Goal: Transaction & Acquisition: Purchase product/service

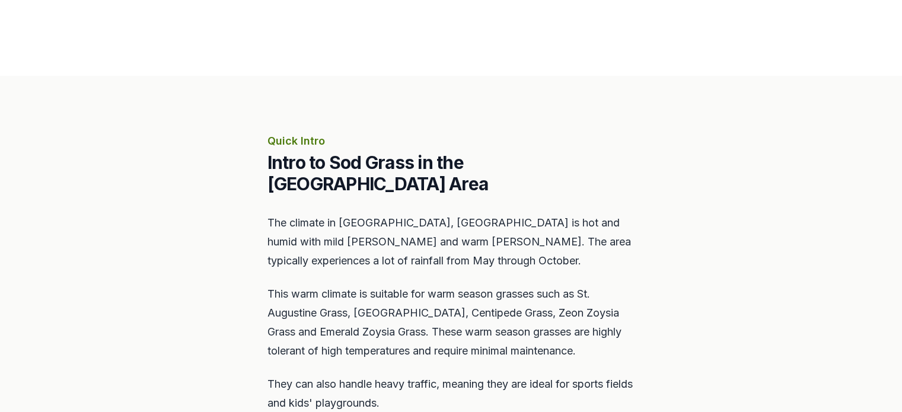
scroll to position [119, 0]
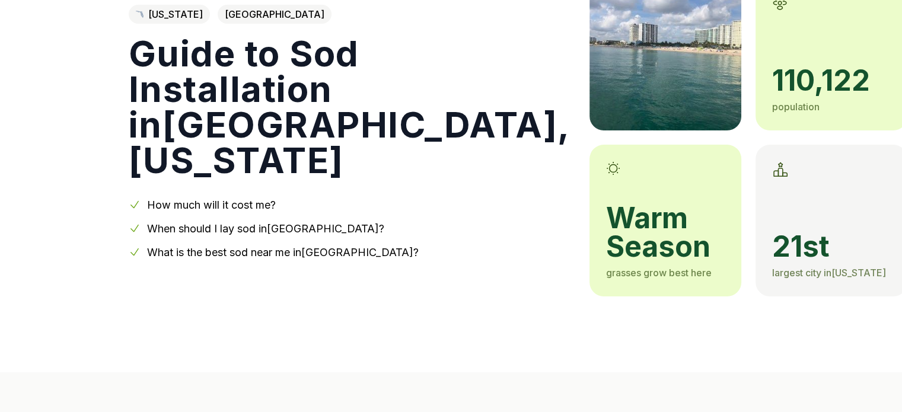
click at [328, 257] on link "What is the best sod near me in [GEOGRAPHIC_DATA] ?" at bounding box center [283, 252] width 272 height 12
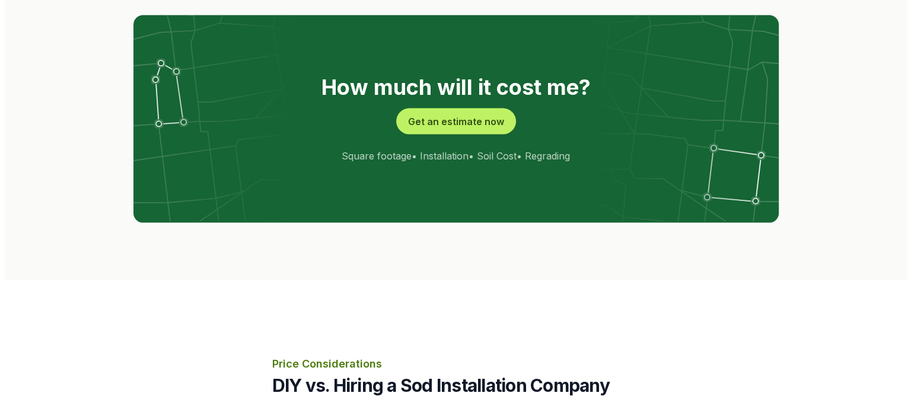
scroll to position [2416, 0]
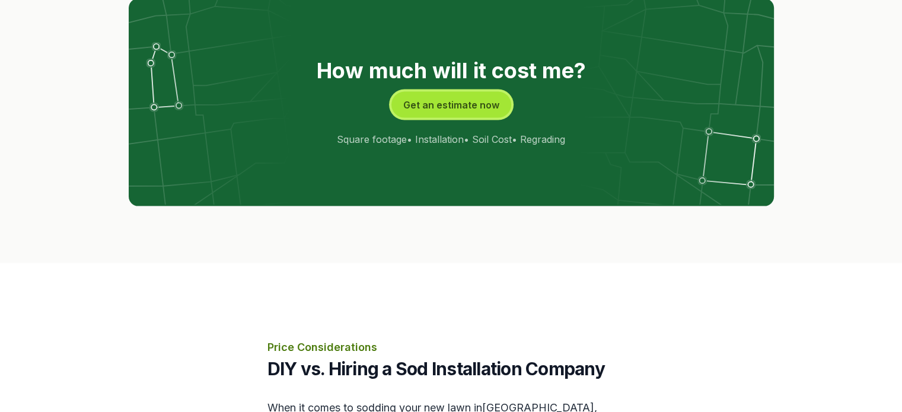
click at [443, 101] on button "Get an estimate now" at bounding box center [451, 105] width 120 height 26
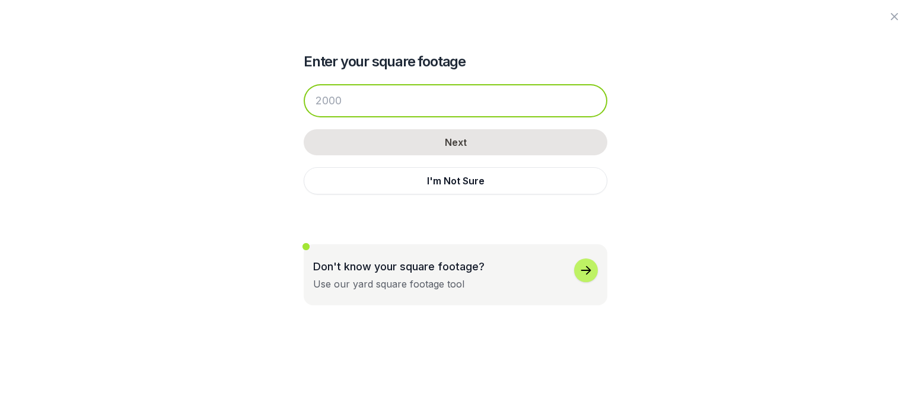
click at [416, 98] on input "number" at bounding box center [456, 100] width 304 height 33
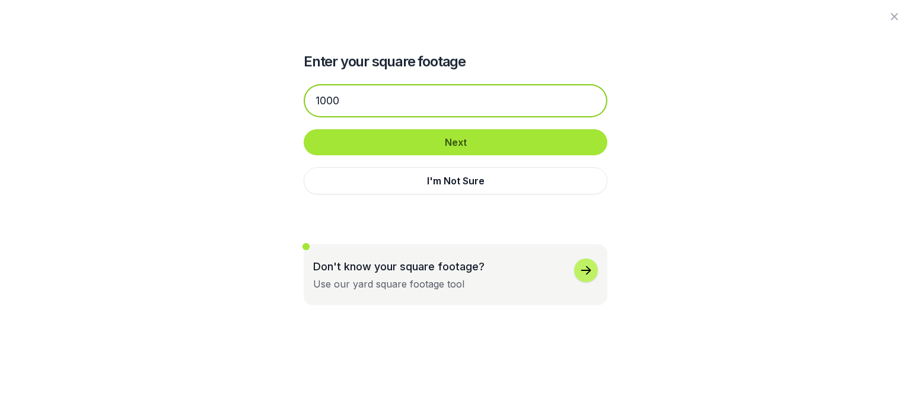
type input "1000"
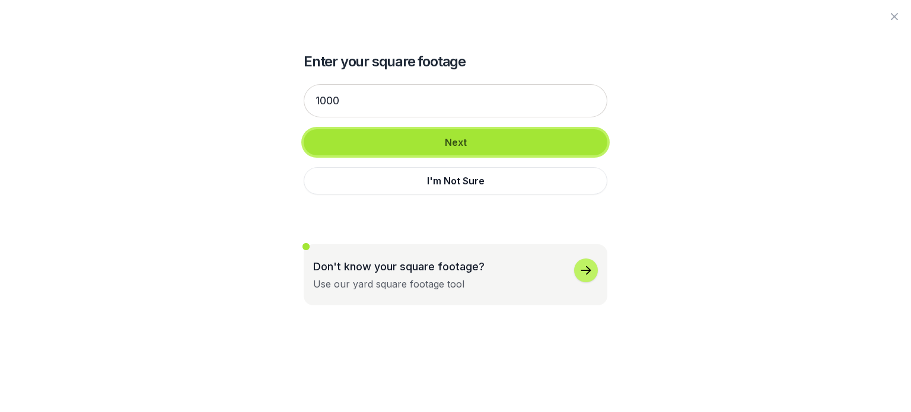
click at [475, 143] on button "Next" at bounding box center [456, 142] width 304 height 26
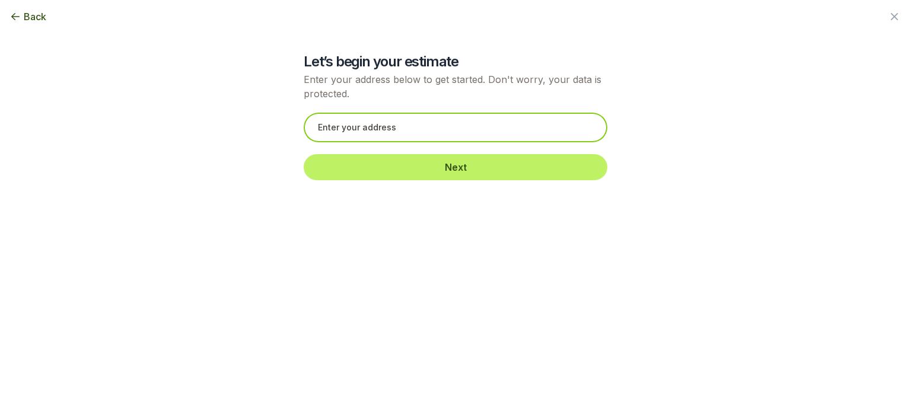
click at [486, 136] on input "text" at bounding box center [456, 128] width 304 height 30
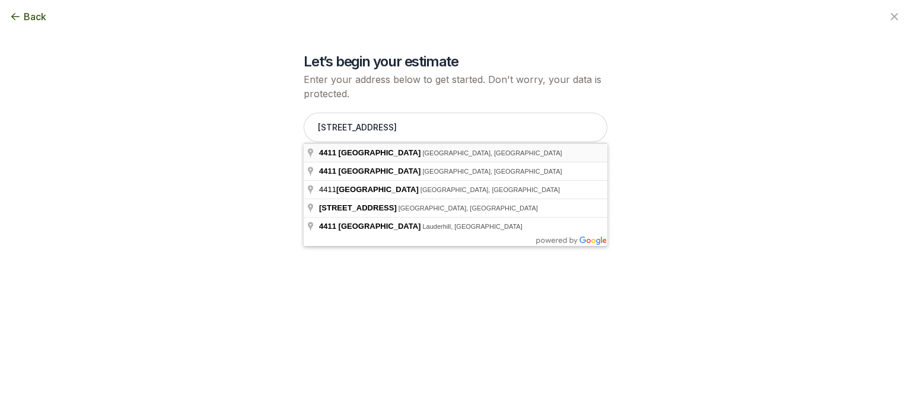
type input "[STREET_ADDRESS]"
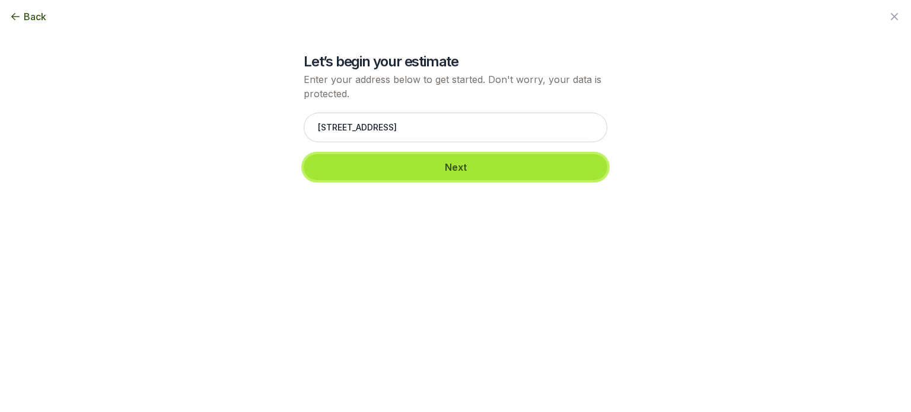
click at [445, 158] on button "Next" at bounding box center [456, 167] width 304 height 26
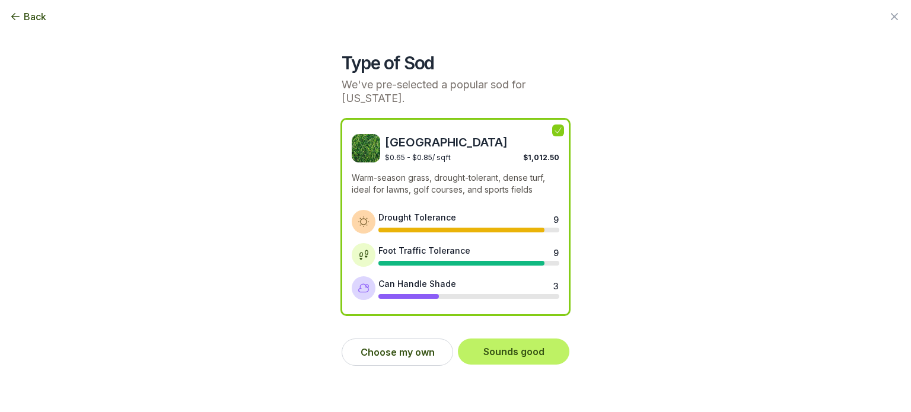
click at [561, 133] on icon at bounding box center [557, 130] width 9 height 9
click at [432, 348] on button "Choose my own" at bounding box center [398, 352] width 112 height 27
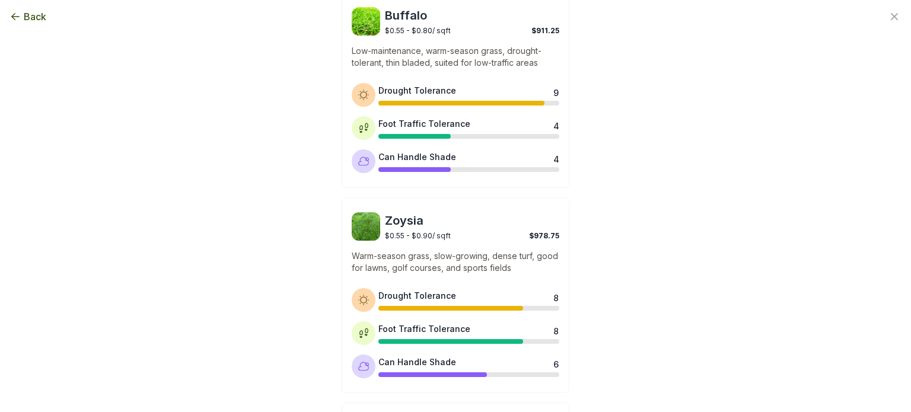
scroll to position [415, 0]
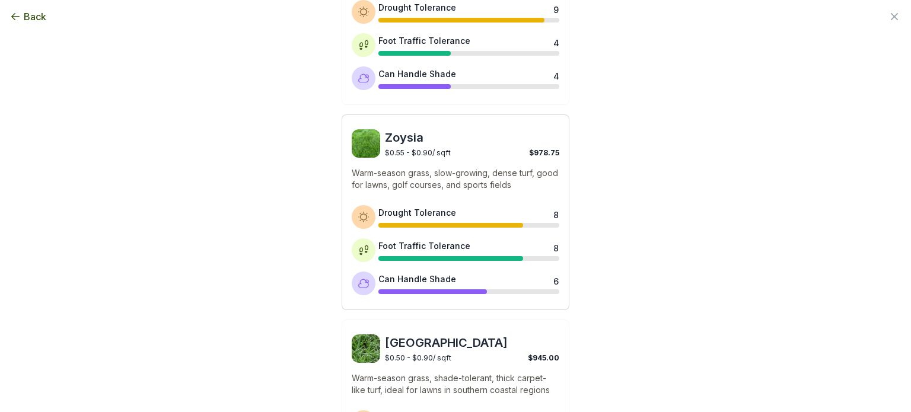
click at [475, 151] on div "$0.55 - $0.90 / sqft $978.75" at bounding box center [472, 151] width 174 height 11
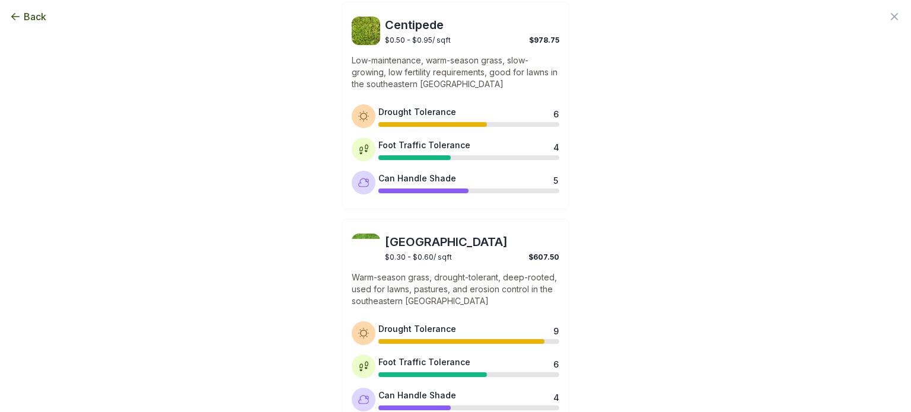
scroll to position [1008, 0]
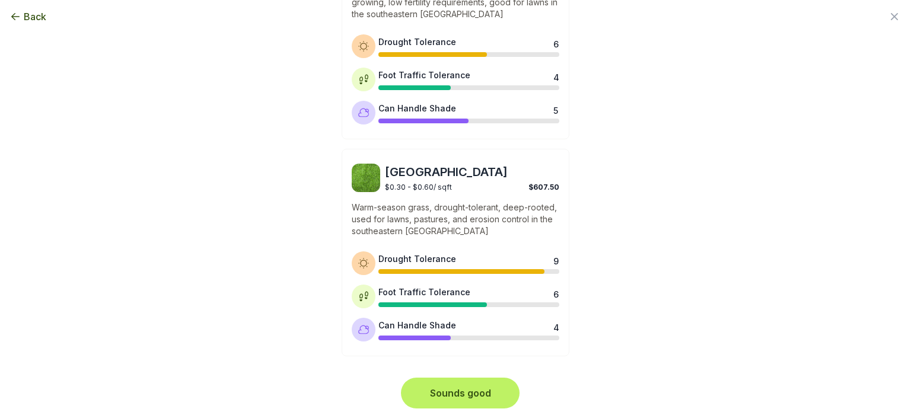
click at [474, 393] on button "Sounds good" at bounding box center [460, 393] width 114 height 26
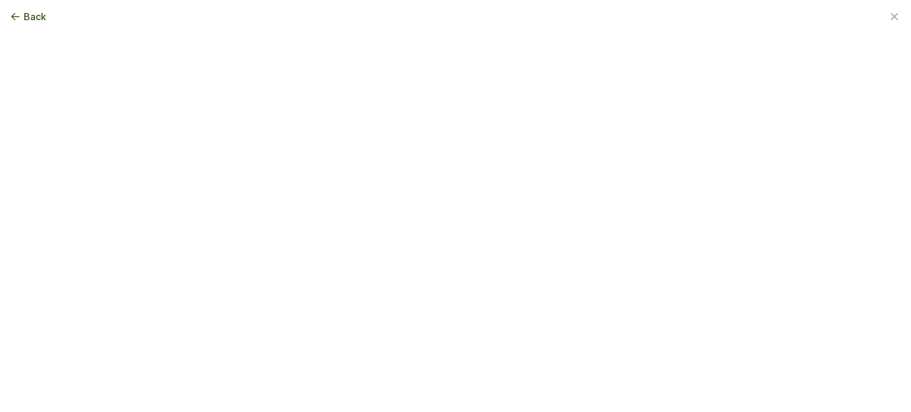
scroll to position [0, 0]
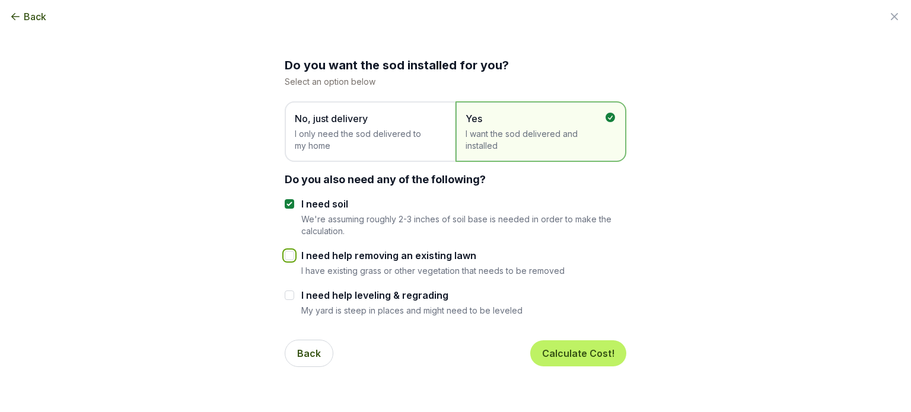
click at [285, 256] on input "I need help removing an existing lawn" at bounding box center [289, 255] width 9 height 9
checkbox input "true"
click at [289, 295] on input "I need help leveling & regrading" at bounding box center [289, 295] width 9 height 9
click at [278, 288] on div "Do you want the sod installed for you? Select an option below No, just delivery…" at bounding box center [455, 188] width 645 height 377
click at [285, 299] on input "I need help leveling & regrading" at bounding box center [289, 295] width 9 height 9
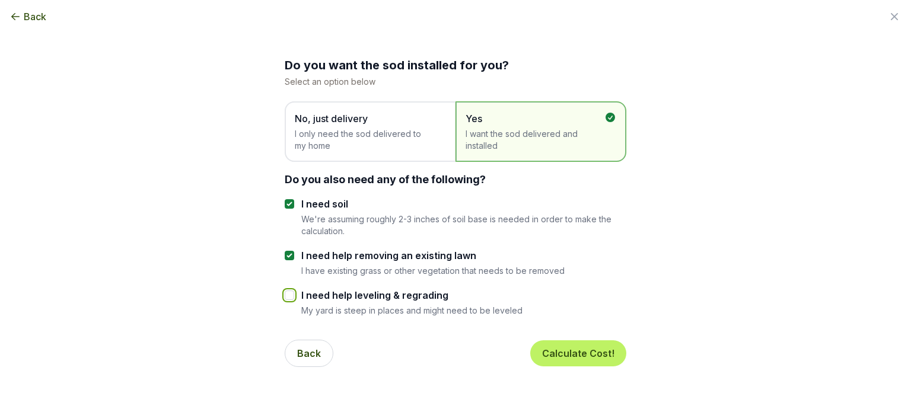
checkbox input "false"
click at [585, 353] on button "Calculate Cost!" at bounding box center [578, 353] width 96 height 26
